Goal: Task Accomplishment & Management: Use online tool/utility

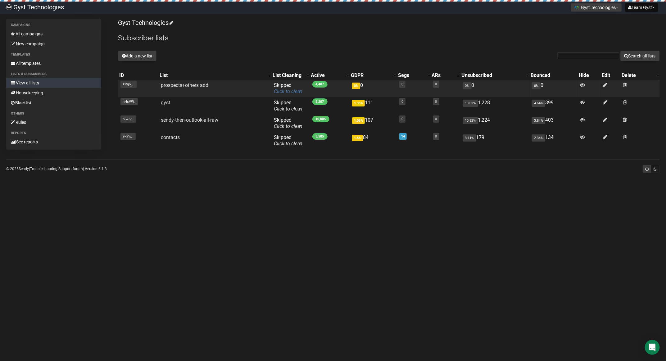
click at [276, 92] on link "Click to clean" at bounding box center [288, 91] width 29 height 6
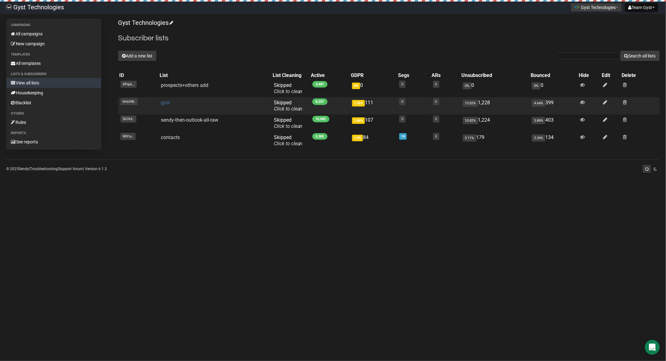
click at [163, 102] on link "gyst" at bounding box center [165, 103] width 9 height 6
